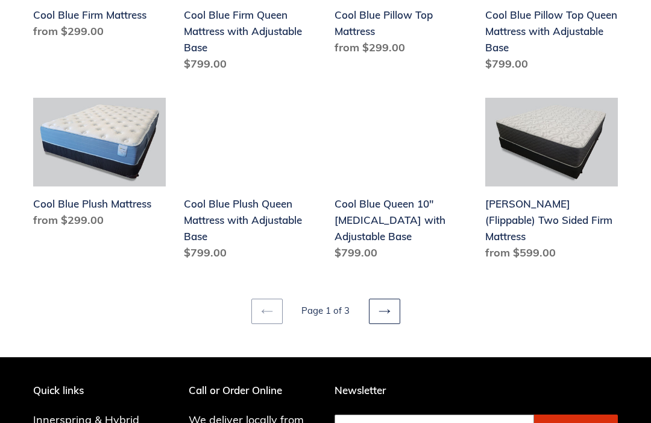
scroll to position [1476, 0]
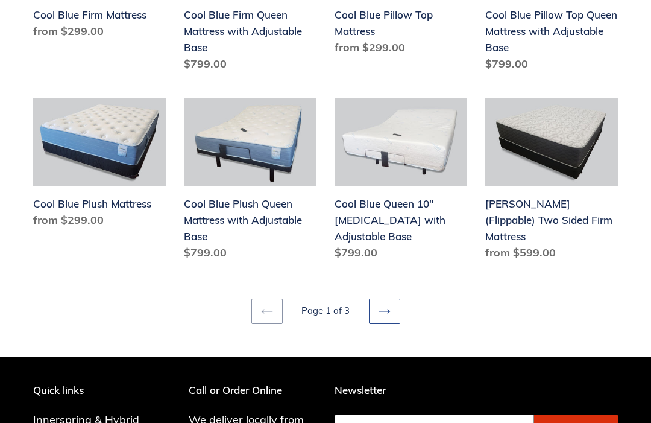
click at [391, 317] on link "Next page" at bounding box center [384, 310] width 31 height 25
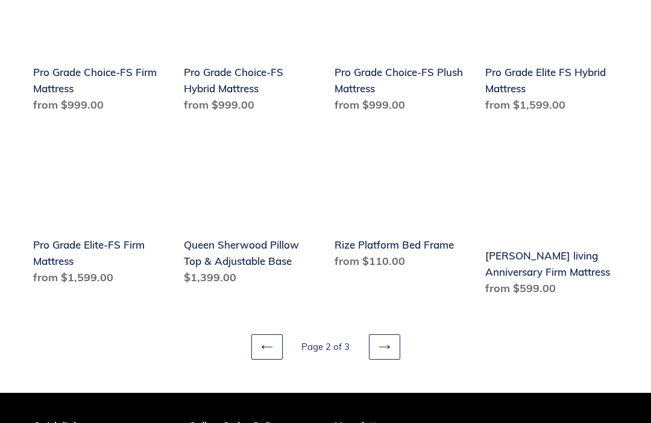
scroll to position [1425, 0]
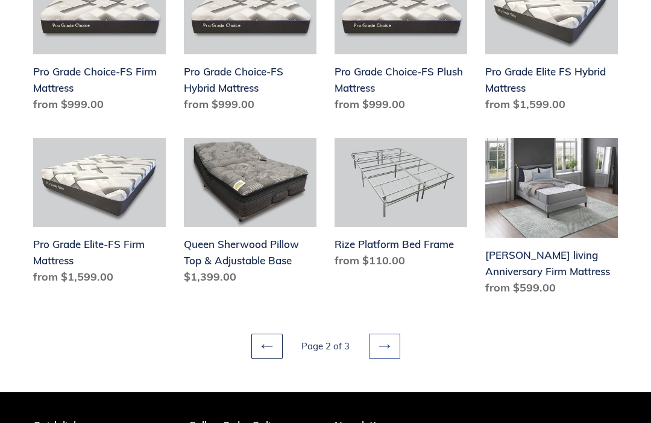
click at [385, 340] on icon at bounding box center [385, 346] width 12 height 12
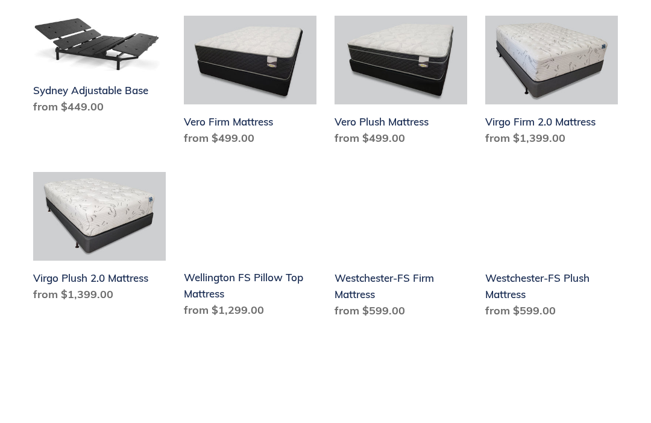
scroll to position [939, 0]
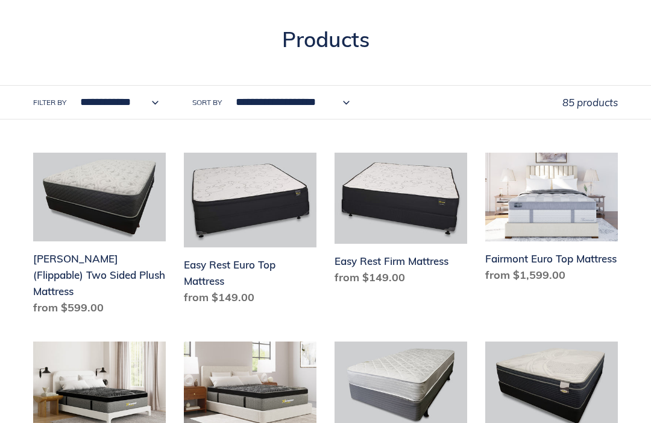
scroll to position [154, 0]
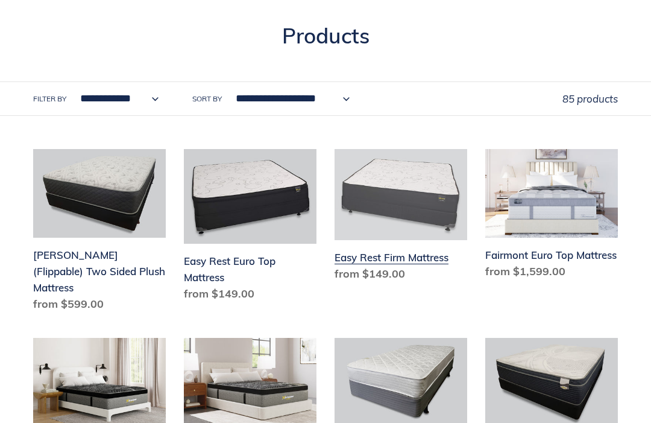
click at [383, 272] on link "Easy Rest Firm Mattress" at bounding box center [401, 217] width 133 height 137
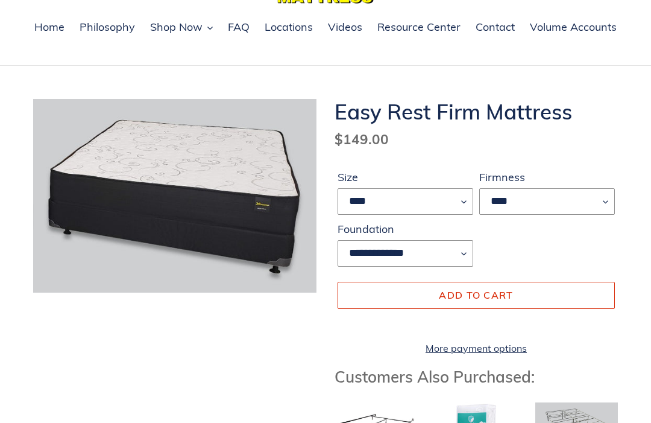
scroll to position [87, 0]
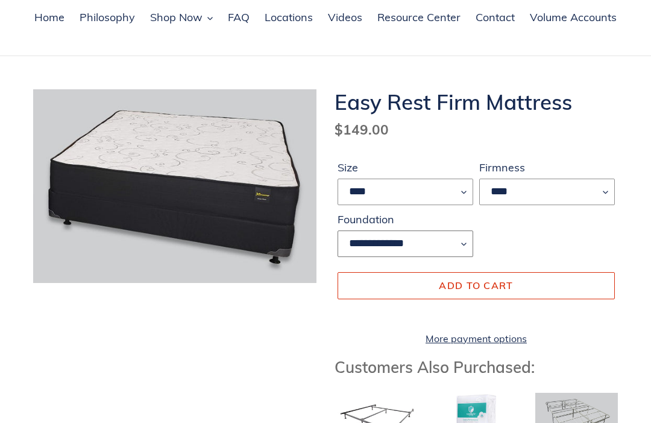
click at [465, 238] on select "**********" at bounding box center [406, 243] width 136 height 27
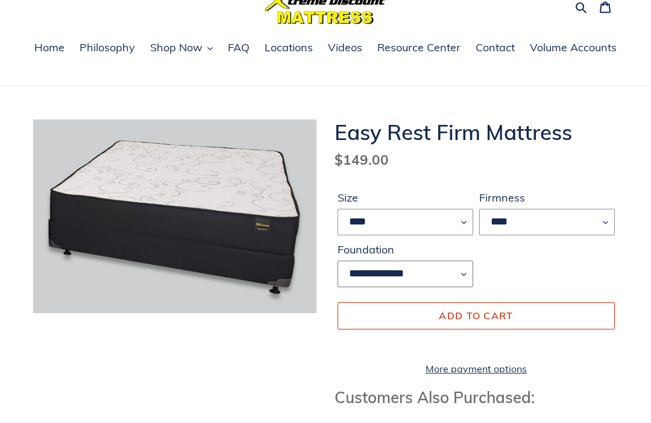
scroll to position [57, 0]
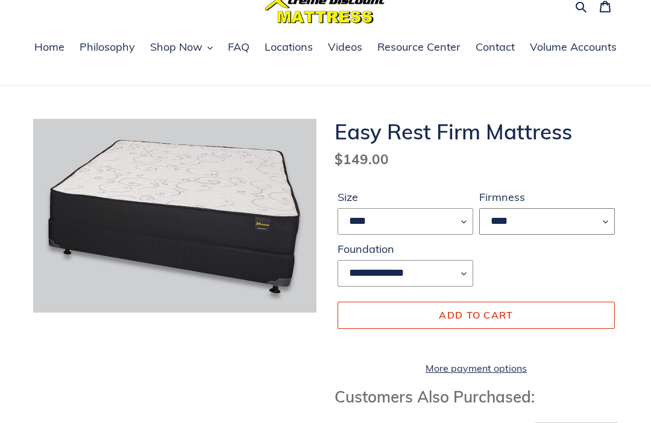
click at [573, 216] on select "****" at bounding box center [547, 222] width 136 height 27
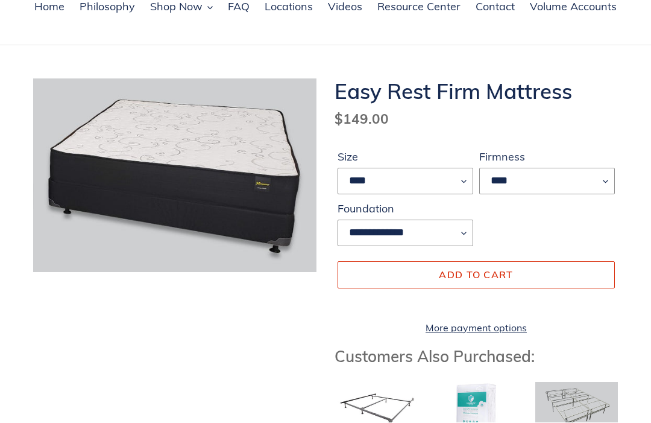
scroll to position [98, 0]
